Goal: Download file/media

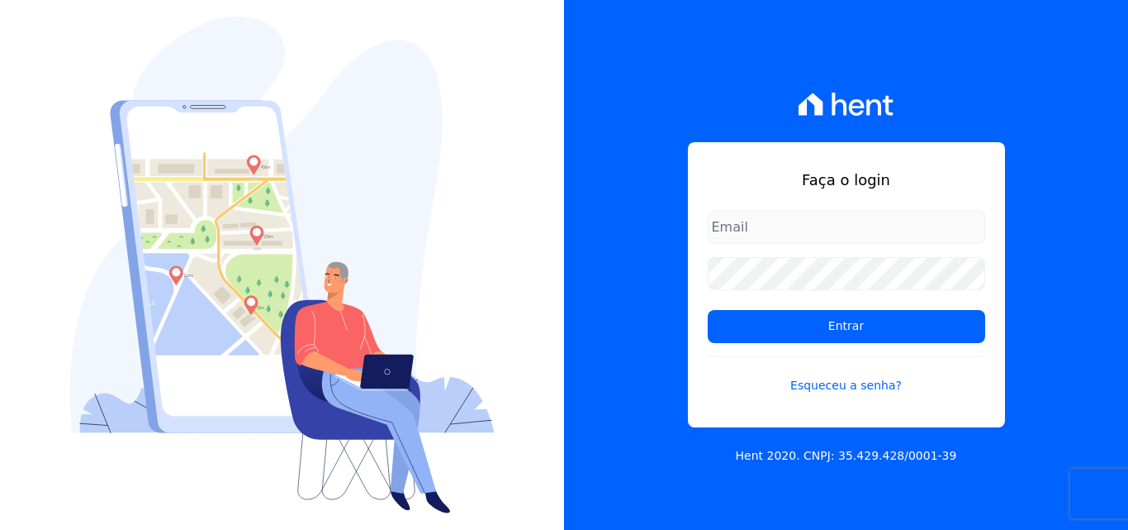
click at [798, 226] on input "email" at bounding box center [847, 227] width 278 height 33
type input "[PERSON_NAME][EMAIL_ADDRESS][PERSON_NAME][DOMAIN_NAME]"
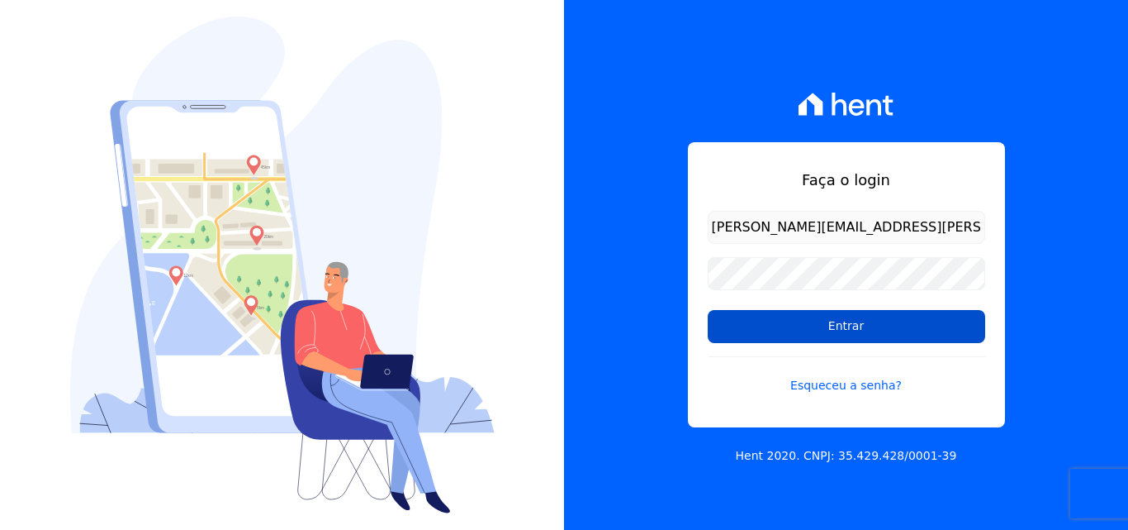
click at [767, 315] on input "Entrar" at bounding box center [847, 326] width 278 height 33
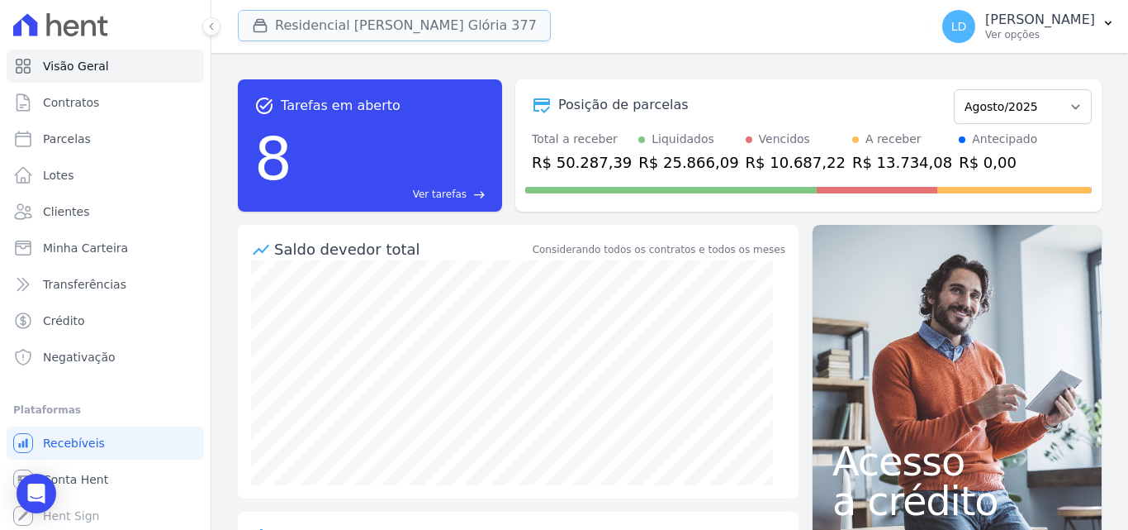
click at [257, 27] on icon "button" at bounding box center [260, 25] width 17 height 17
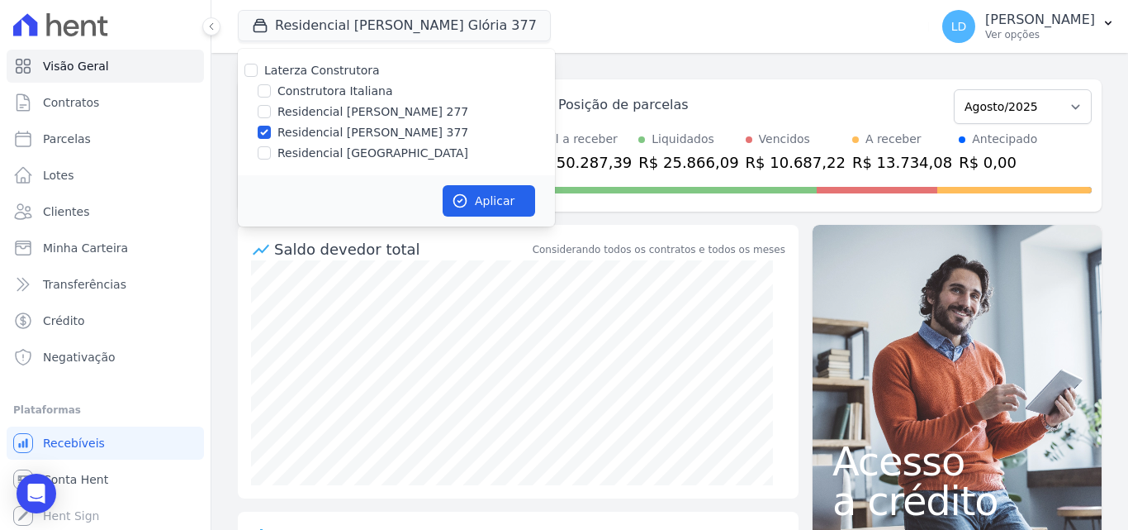
click at [278, 71] on label "Laterza Construtora" at bounding box center [322, 70] width 116 height 13
click at [258, 71] on input "Laterza Construtora" at bounding box center [251, 70] width 13 height 13
checkbox input "true"
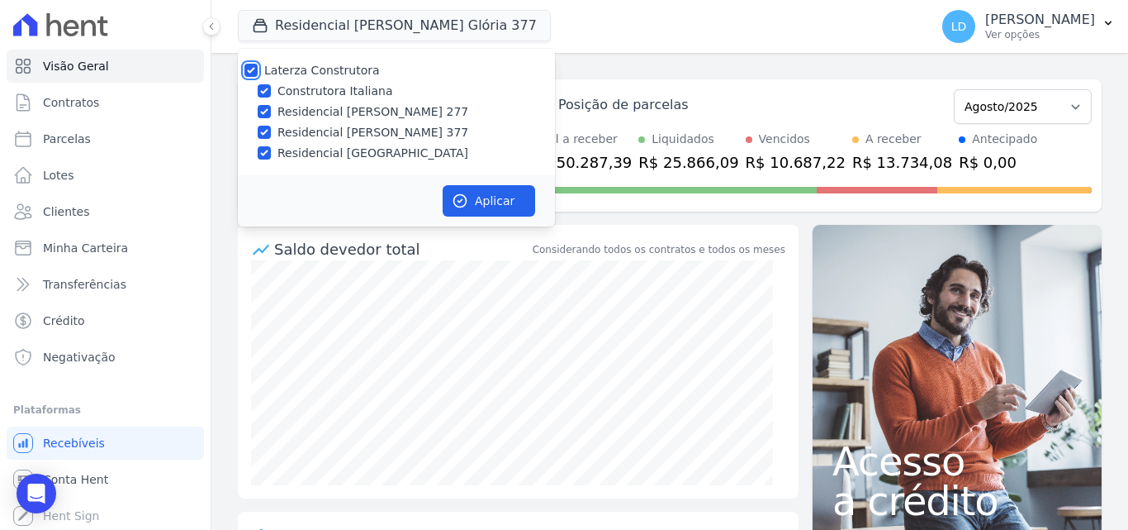
checkbox input "true"
click at [471, 197] on button "Aplicar" at bounding box center [489, 200] width 93 height 31
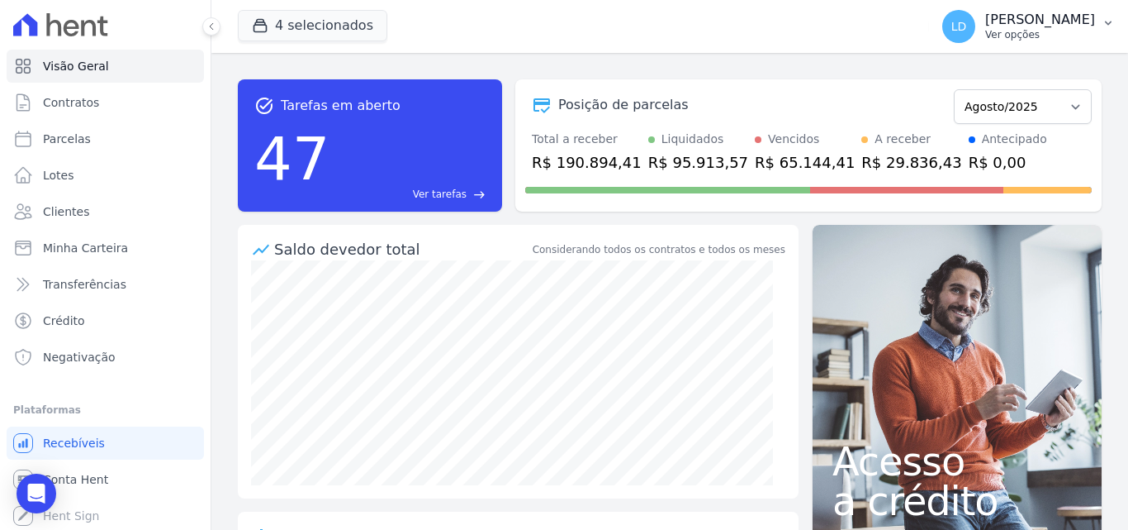
click at [1015, 37] on p "Ver opções" at bounding box center [1041, 34] width 110 height 13
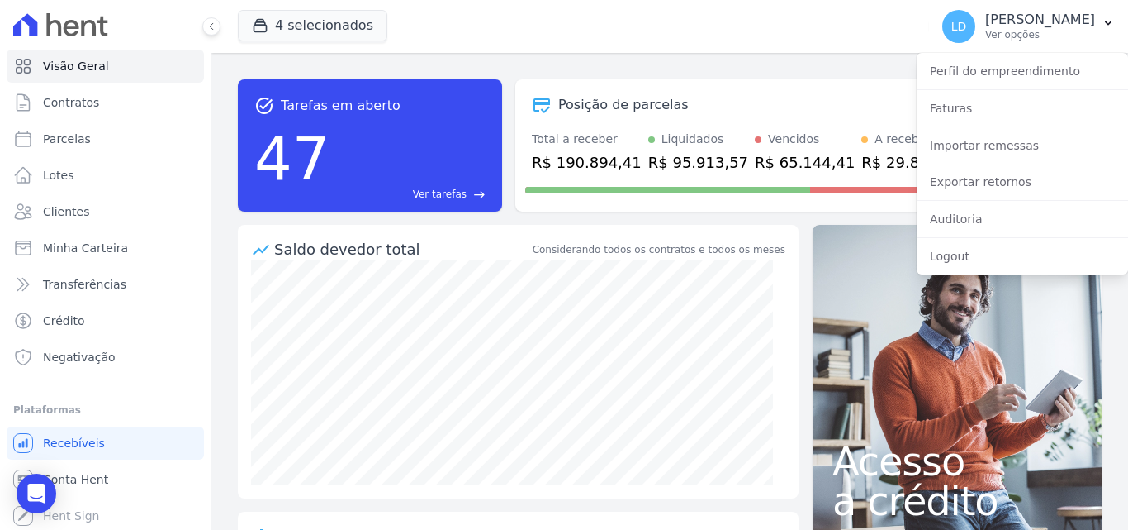
click at [989, 165] on div "Exportar retornos" at bounding box center [1022, 182] width 211 height 36
click at [987, 180] on link "Exportar retornos" at bounding box center [1022, 182] width 211 height 30
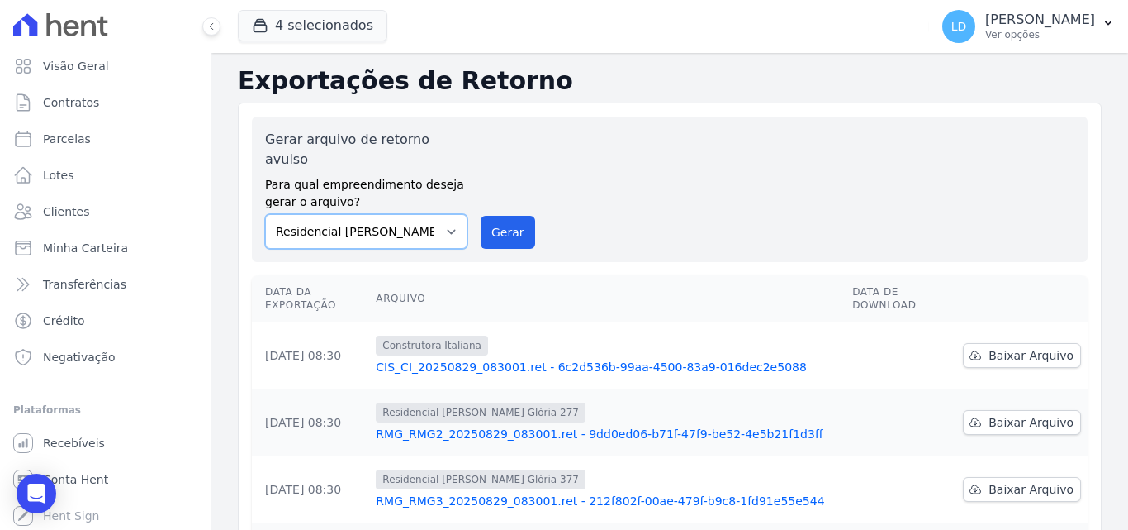
click at [325, 214] on select "Construtora Italiana Residencial [PERSON_NAME] 277 Residencial [PERSON_NAME][ST…" at bounding box center [366, 231] width 202 height 35
select select "29fc0423-bfd4-480a-835e-7e440cfe6eb8"
click at [265, 214] on select "Construtora Italiana Residencial [PERSON_NAME] 277 Residencial [PERSON_NAME][ST…" at bounding box center [366, 231] width 202 height 35
click at [469, 221] on div "Gerar arquivo de retorno avulso Para qual empreendimento deseja gerar o arquivo…" at bounding box center [670, 189] width 810 height 119
click at [500, 217] on button "Gerar" at bounding box center [508, 232] width 55 height 33
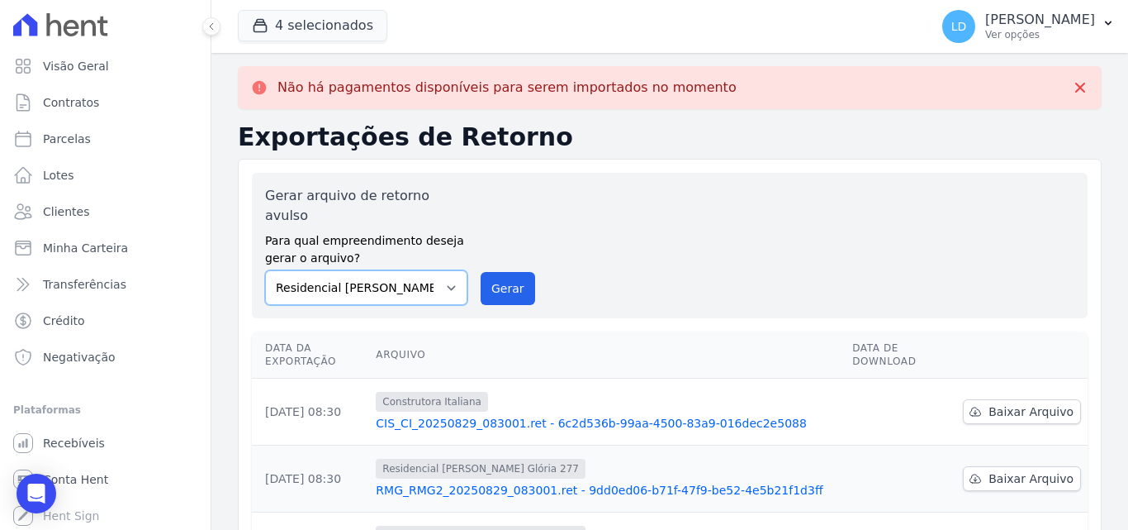
click at [382, 270] on select "Construtora Italiana Residencial [PERSON_NAME] 277 Residencial [PERSON_NAME][ST…" at bounding box center [366, 287] width 202 height 35
click at [265, 270] on select "Construtora Italiana Residencial [PERSON_NAME] 277 Residencial [PERSON_NAME][ST…" at bounding box center [366, 287] width 202 height 35
drag, startPoint x: 497, startPoint y: 275, endPoint x: 615, endPoint y: 159, distance: 165.3
click at [499, 272] on button "Gerar" at bounding box center [508, 288] width 55 height 33
click at [340, 283] on select "Construtora Italiana Residencial [PERSON_NAME] 277 Residencial [PERSON_NAME][ST…" at bounding box center [366, 287] width 202 height 35
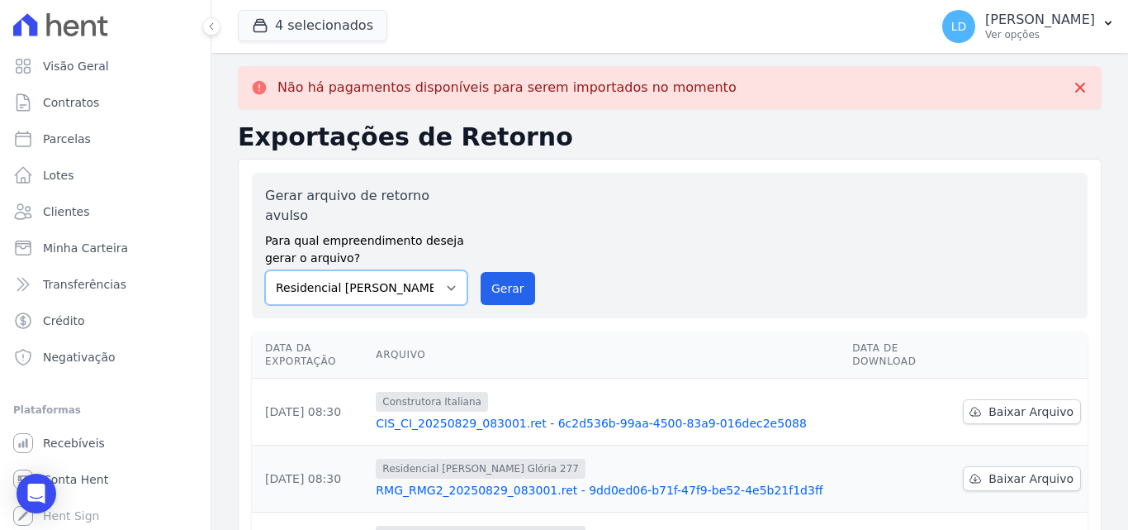
select select "0cd9190e-dfd9-46e5-afc8-7298ef4c0c2b"
click at [265, 270] on select "Construtora Italiana Residencial [PERSON_NAME] 277 Residencial [PERSON_NAME][ST…" at bounding box center [366, 287] width 202 height 35
click at [517, 272] on button "Gerar" at bounding box center [508, 288] width 55 height 33
click at [378, 270] on select "Construtora Italiana Residencial [PERSON_NAME] 277 Residencial [PERSON_NAME][ST…" at bounding box center [366, 287] width 202 height 35
select select "6440c0a1-232b-4aa1-adfe-88cb95fffe46"
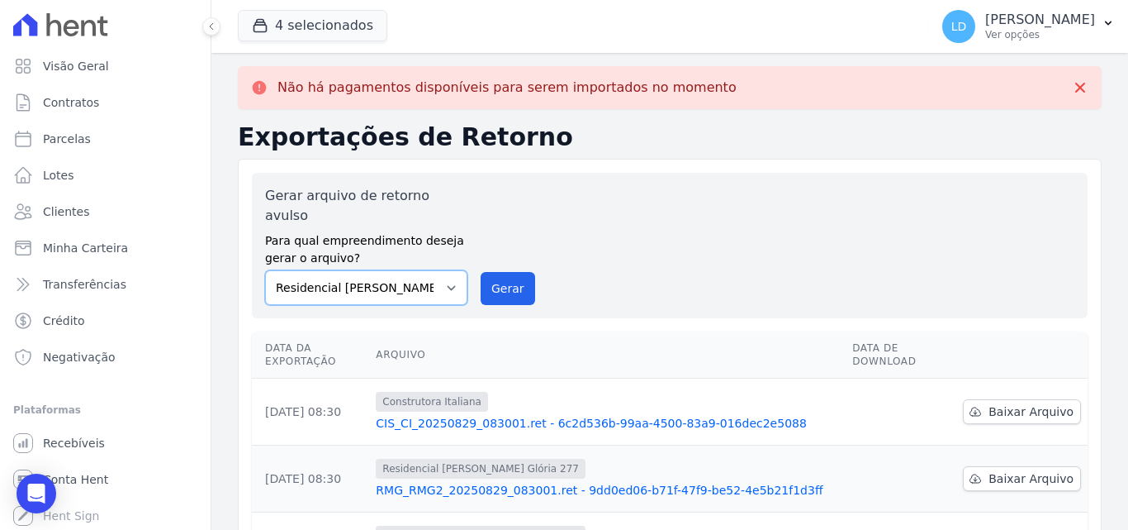
click at [265, 270] on select "Construtora Italiana Residencial [PERSON_NAME] 277 Residencial [PERSON_NAME][ST…" at bounding box center [366, 287] width 202 height 35
click at [537, 268] on div "Gerar arquivo de retorno avulso Para qual empreendimento deseja gerar o arquivo…" at bounding box center [670, 245] width 810 height 119
click at [497, 272] on button "Gerar" at bounding box center [508, 288] width 55 height 33
click at [1052, 26] on p "[PERSON_NAME]" at bounding box center [1041, 20] width 110 height 17
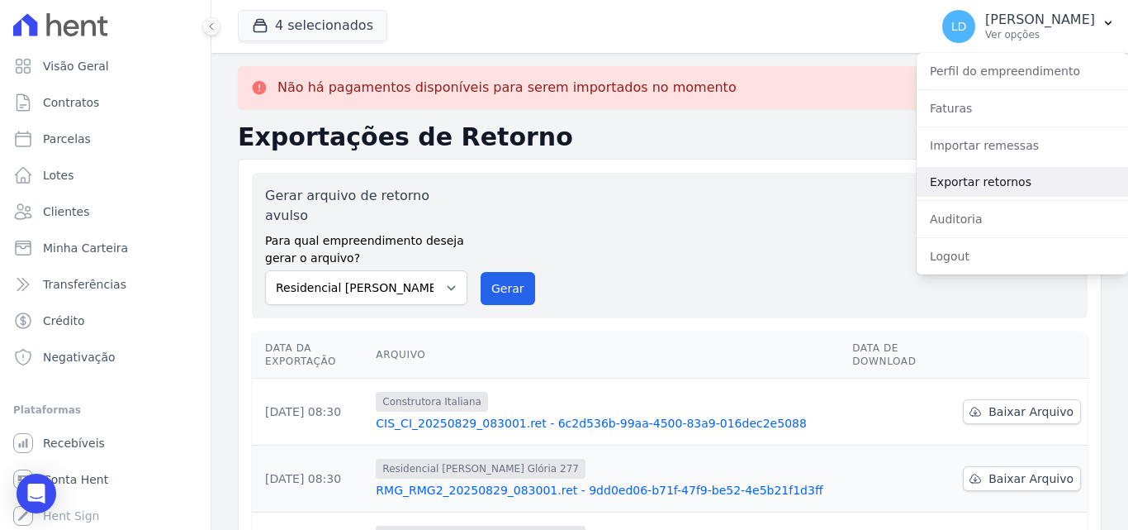
click at [980, 177] on link "Exportar retornos" at bounding box center [1022, 182] width 211 height 30
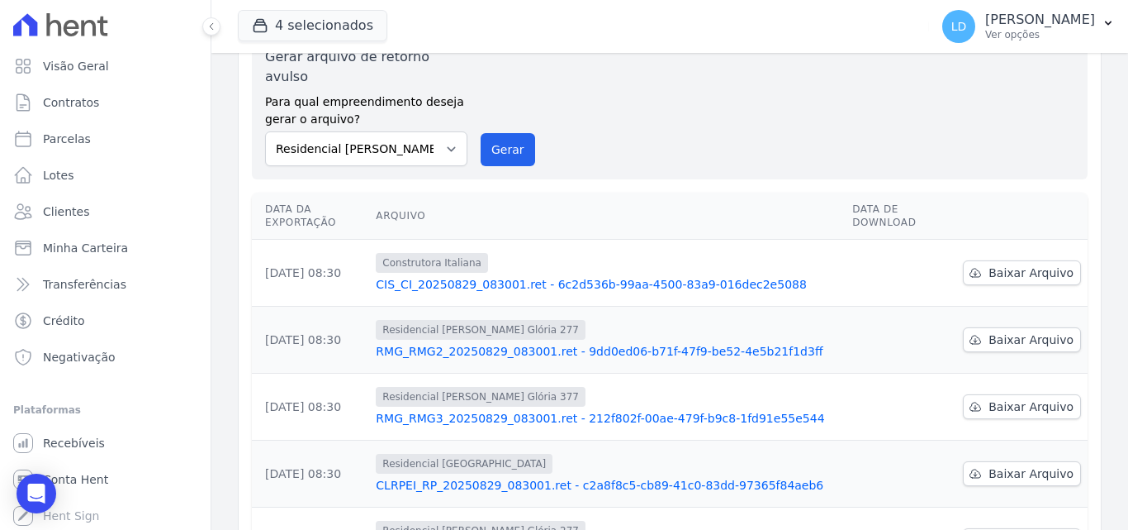
scroll to position [165, 0]
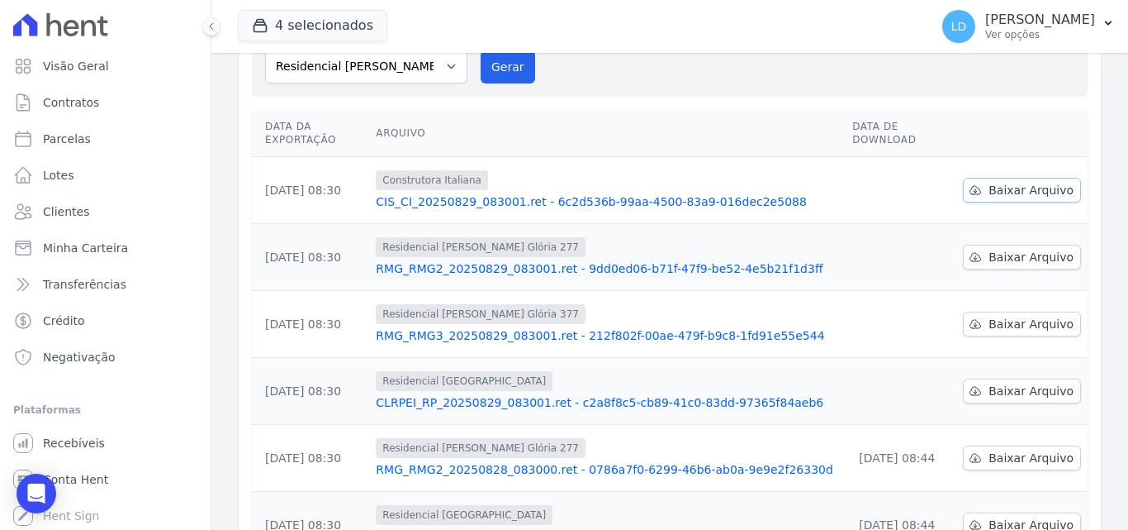
click at [1004, 182] on span "Baixar Arquivo" at bounding box center [1031, 190] width 85 height 17
click at [1017, 249] on span "Baixar Arquivo" at bounding box center [1031, 257] width 85 height 17
click at [1037, 316] on span "Baixar Arquivo" at bounding box center [1031, 324] width 85 height 17
click at [1024, 382] on span "Baixar Arquivo" at bounding box center [1031, 390] width 85 height 17
click at [1018, 28] on p "Ver opções" at bounding box center [1041, 34] width 110 height 13
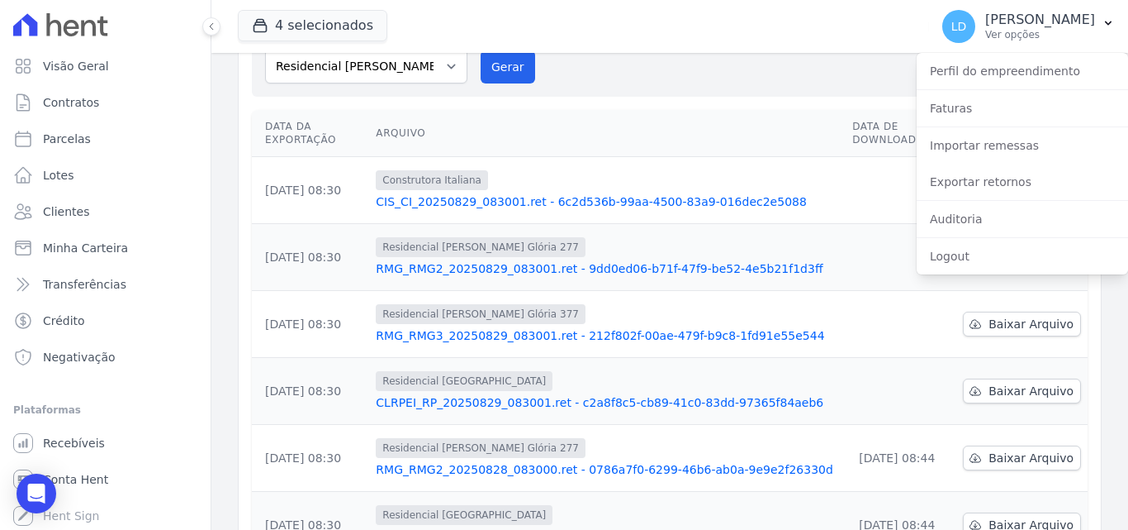
click at [1008, 161] on div "Importar remessas" at bounding box center [1022, 145] width 211 height 36
click at [1014, 170] on link "Exportar retornos" at bounding box center [1022, 182] width 211 height 30
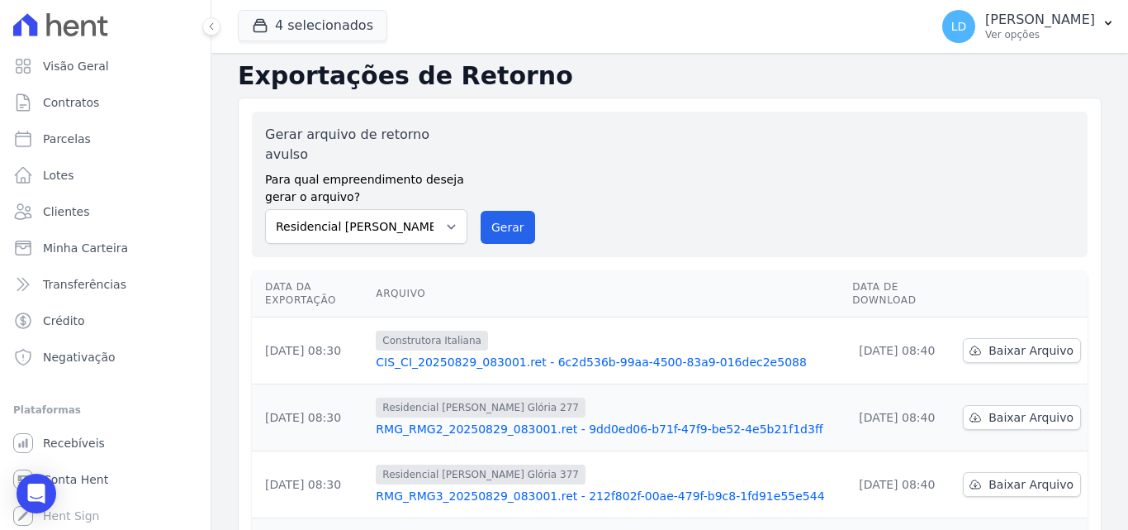
scroll to position [0, 0]
